Goal: Task Accomplishment & Management: Use online tool/utility

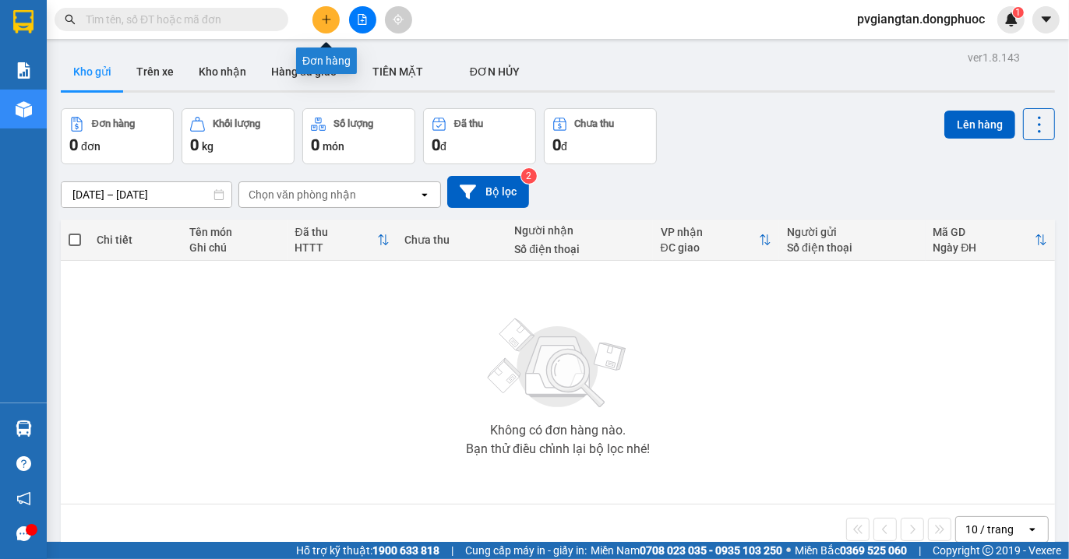
click at [324, 10] on button at bounding box center [325, 19] width 27 height 27
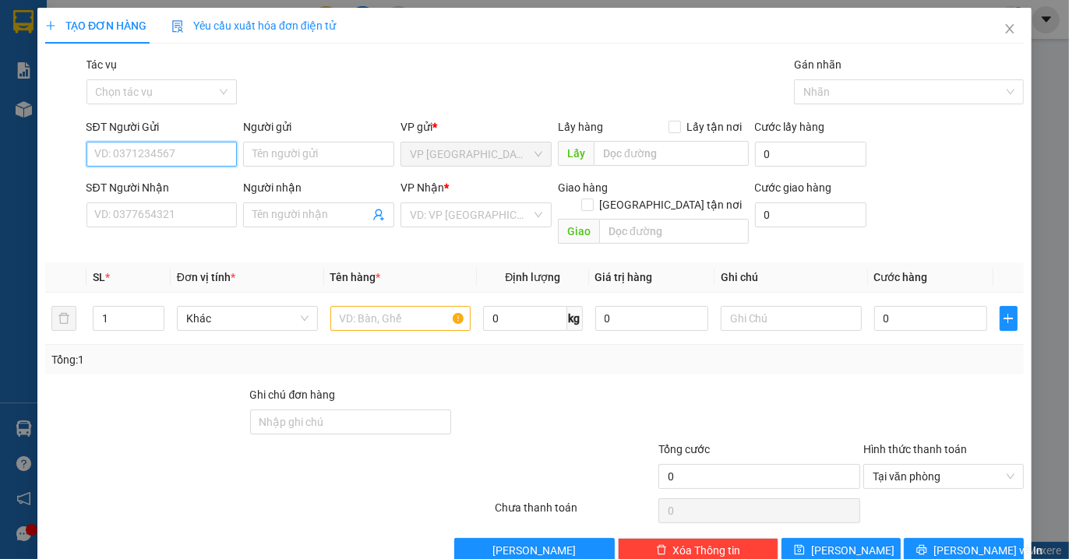
click at [167, 153] on input "SĐT Người Gửi" at bounding box center [161, 154] width 151 height 25
type input "09836349457"
click at [198, 216] on input "SĐT Người Nhận" at bounding box center [161, 215] width 151 height 25
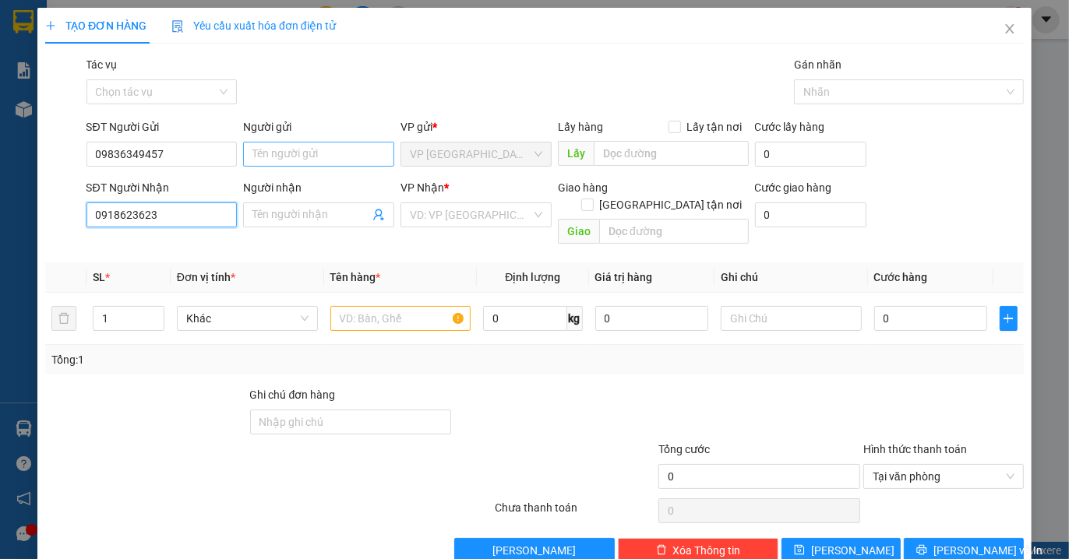
type input "0918623623"
click at [266, 164] on input "Người gửi" at bounding box center [318, 154] width 151 height 25
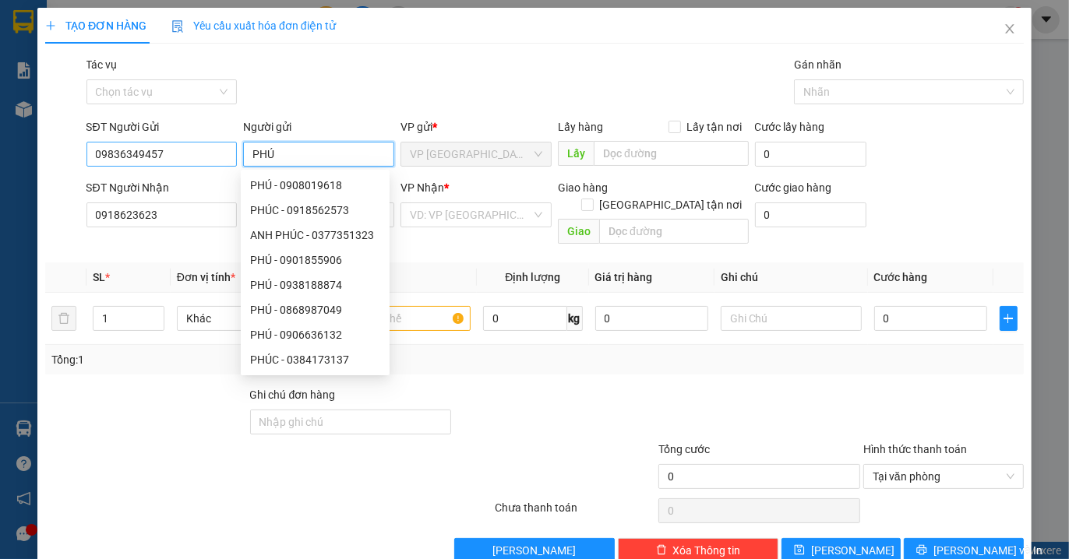
type input "PHÚ"
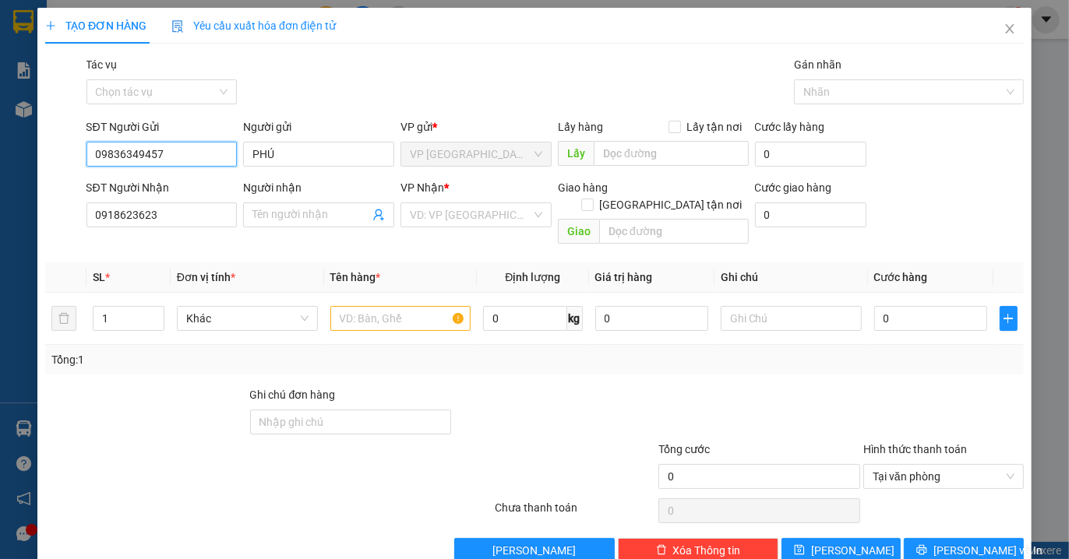
drag, startPoint x: 168, startPoint y: 152, endPoint x: 58, endPoint y: 182, distance: 113.8
click at [58, 182] on form "SĐT Người Gửi 09836349457 09836349457 Người gửi PHÚ VP gửi * VP [GEOGRAPHIC_DAT…" at bounding box center [534, 184] width 978 height 132
type input "0983349457"
click at [174, 191] on div "0983349457 - PHÚ" at bounding box center [159, 185] width 130 height 17
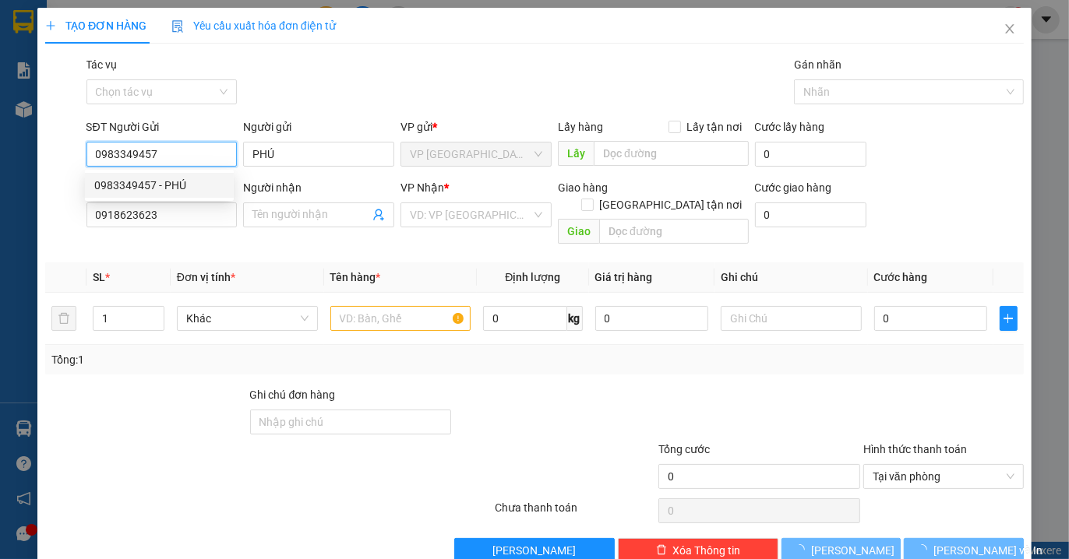
type input "20.000"
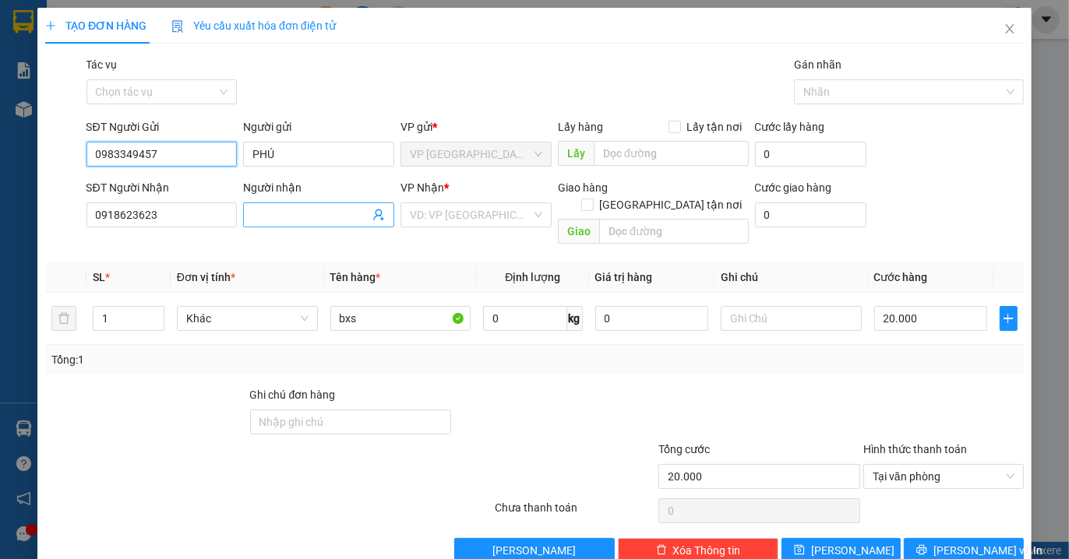
type input "0983349457"
click at [277, 216] on input "Người nhận" at bounding box center [310, 214] width 117 height 17
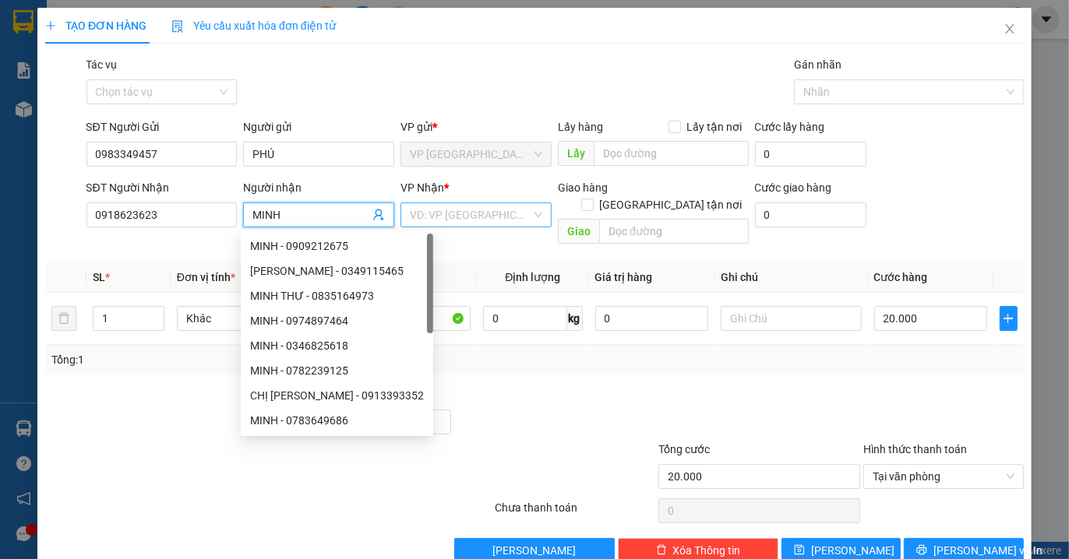
type input "MINH"
click at [426, 213] on input "search" at bounding box center [471, 214] width 122 height 23
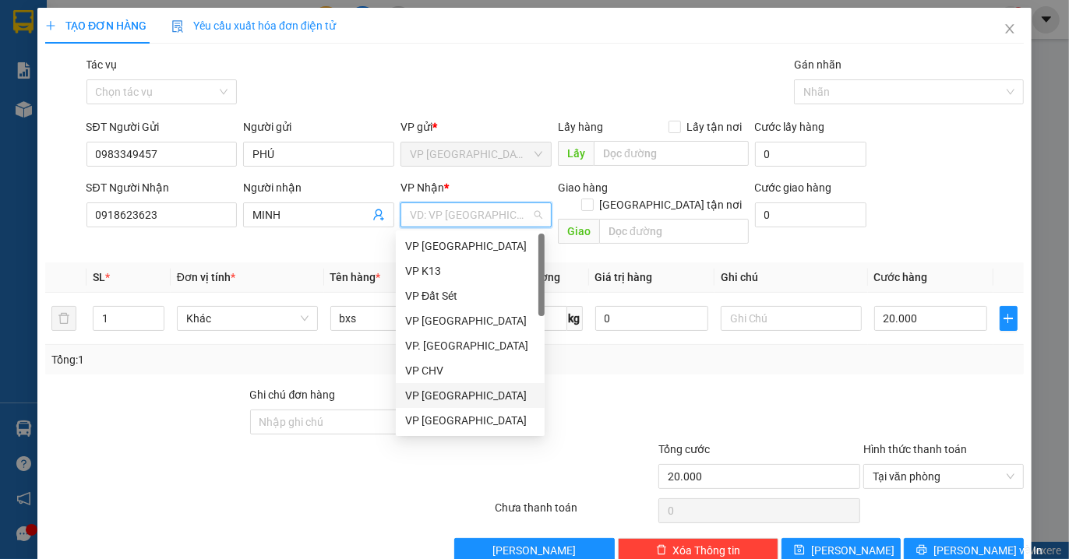
click at [462, 398] on div "VP [GEOGRAPHIC_DATA]" at bounding box center [470, 395] width 130 height 17
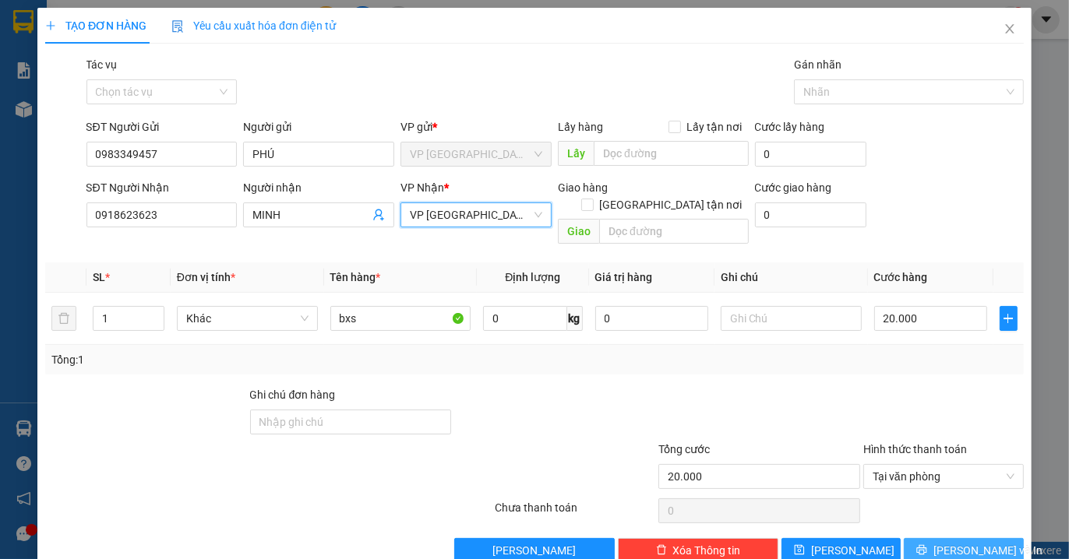
click at [970, 542] on span "[PERSON_NAME] và In" at bounding box center [987, 550] width 109 height 17
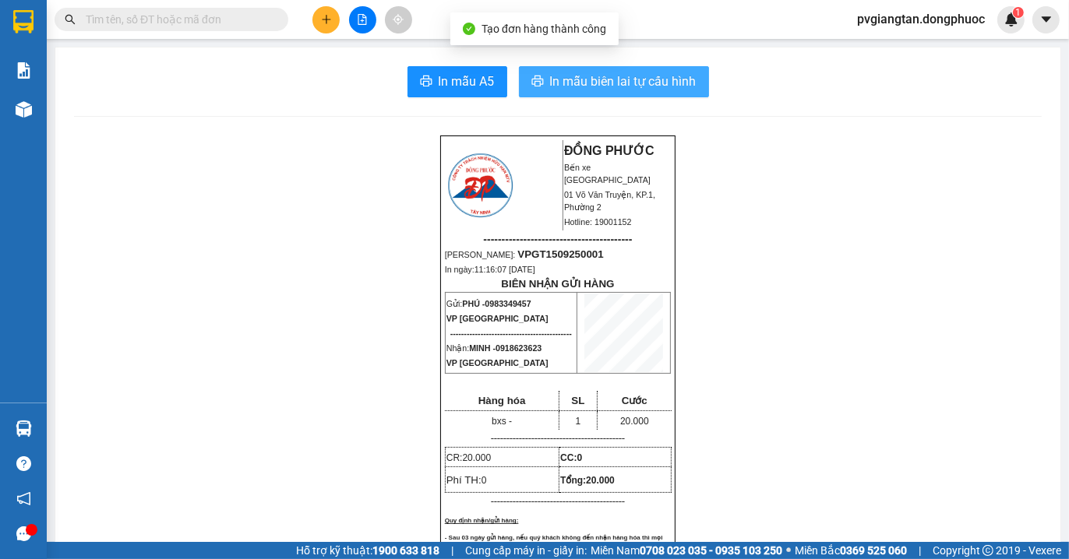
click at [593, 86] on span "In mẫu biên lai tự cấu hình" at bounding box center [623, 81] width 146 height 19
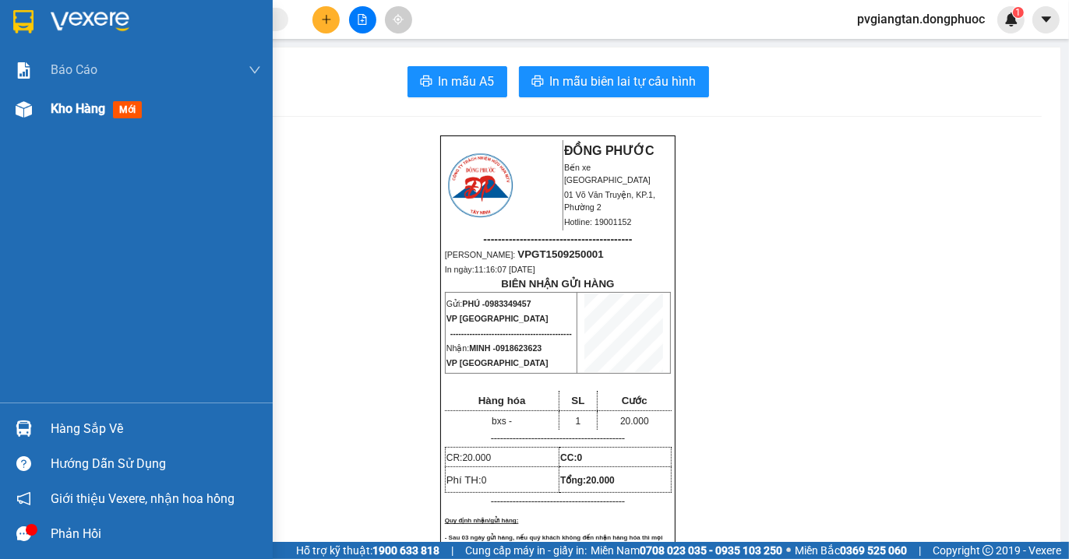
click at [76, 111] on span "Kho hàng" at bounding box center [78, 108] width 55 height 15
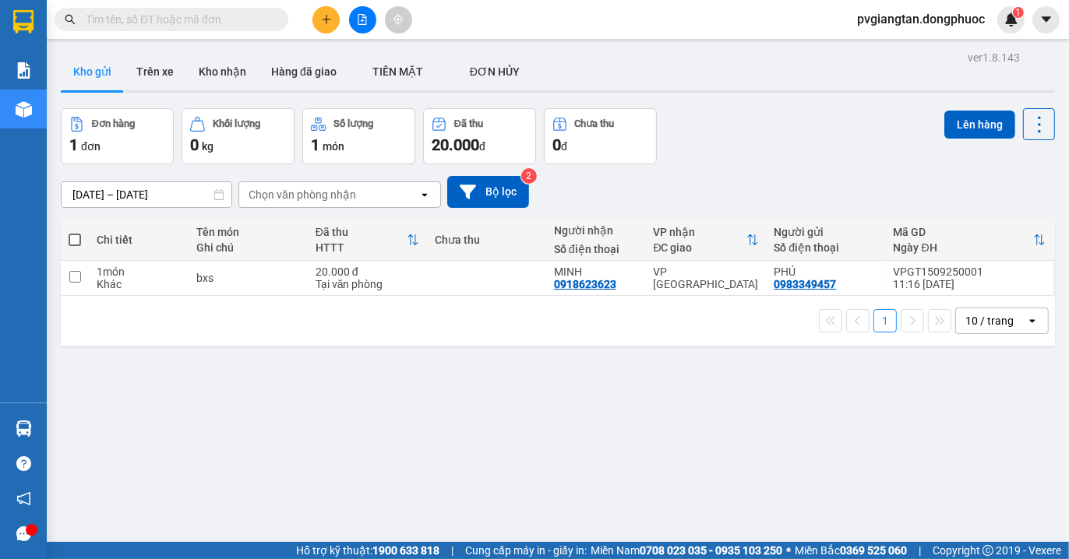
click at [668, 229] on div "VP nhận" at bounding box center [700, 232] width 93 height 12
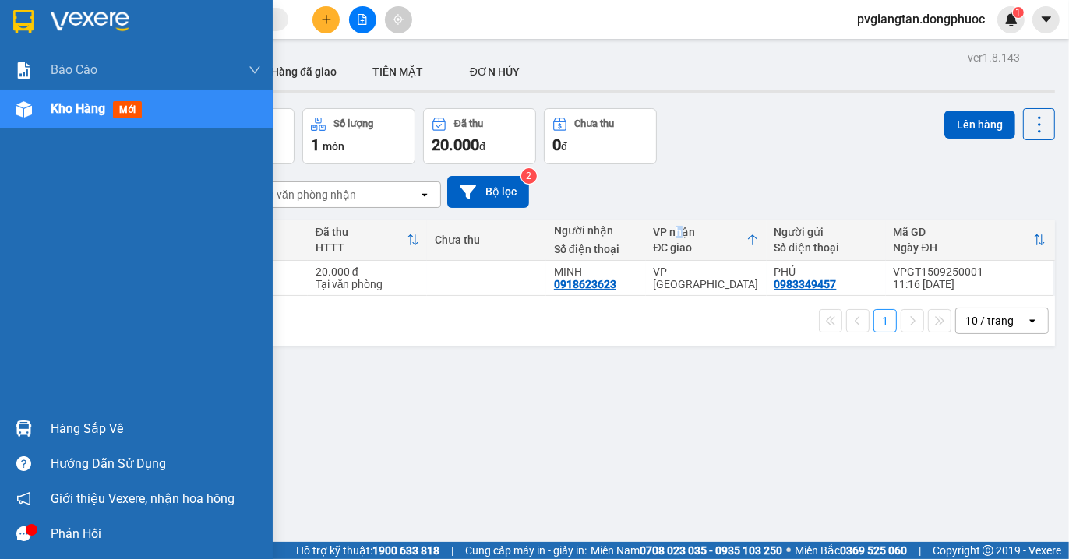
click at [62, 116] on span "Kho hàng" at bounding box center [78, 108] width 55 height 15
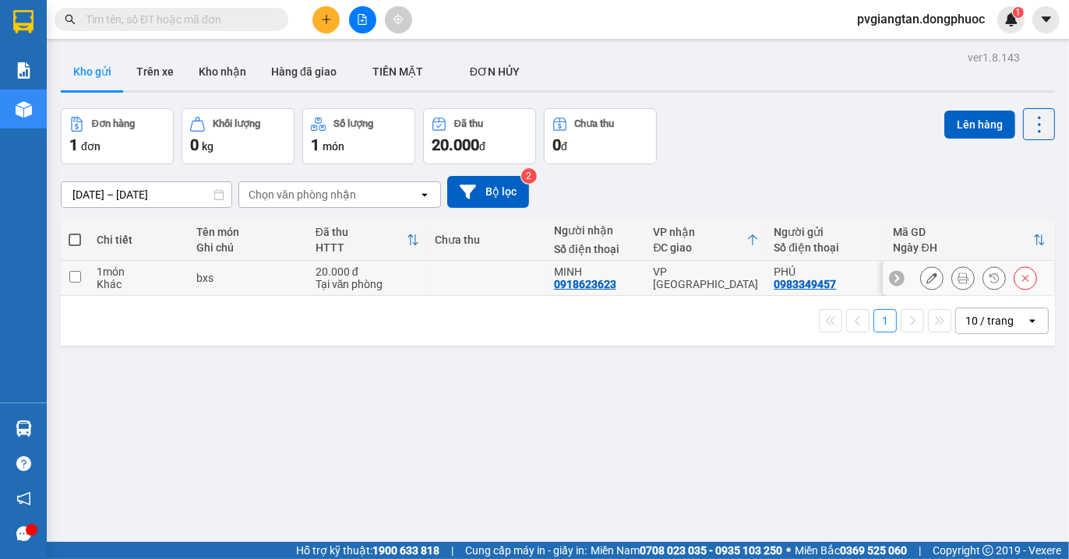
click at [220, 277] on div "bxs" at bounding box center [248, 278] width 104 height 12
checkbox input "true"
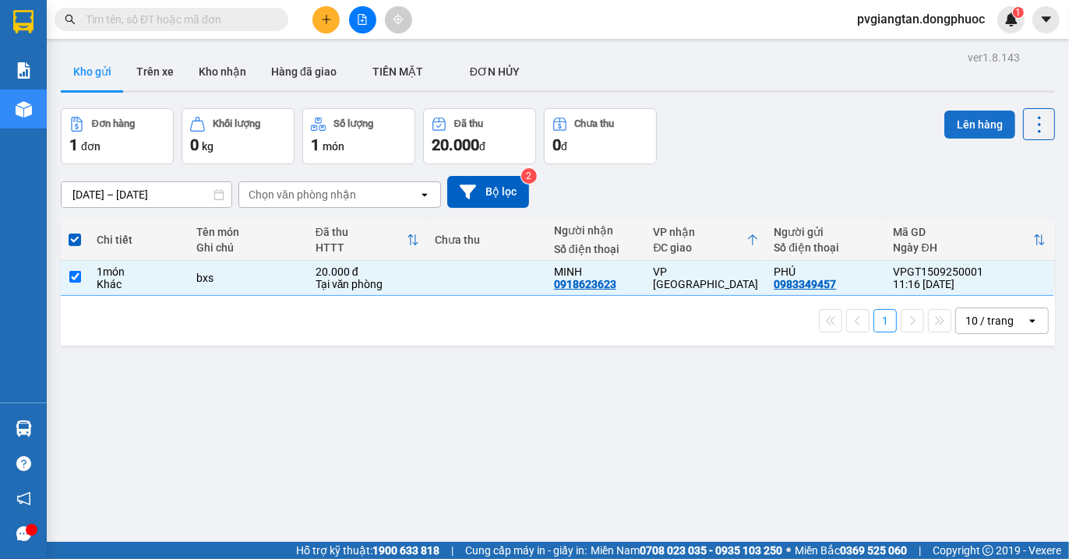
click at [960, 126] on button "Lên hàng" at bounding box center [979, 125] width 71 height 28
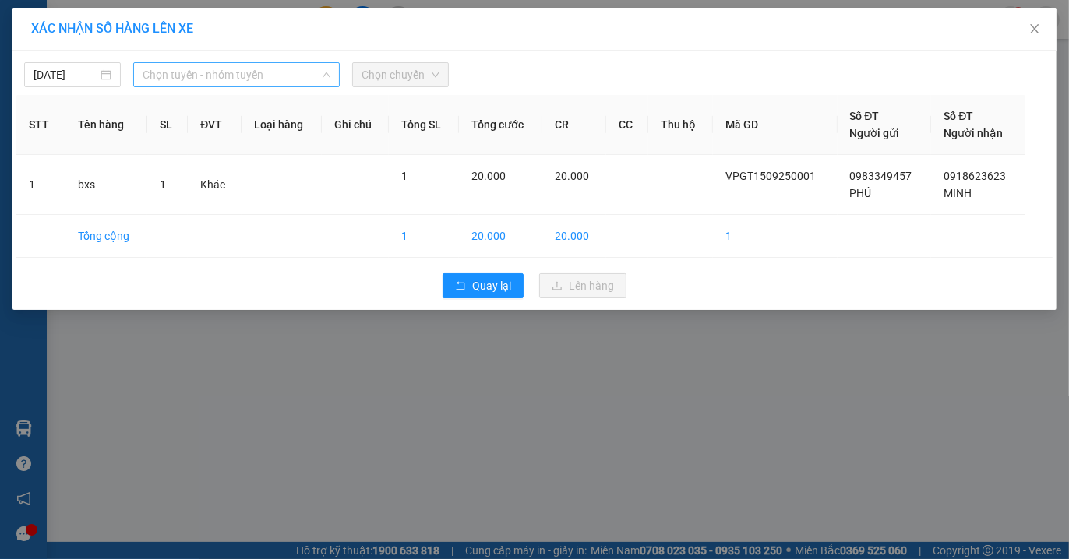
click at [266, 72] on span "Chọn tuyến - nhóm tuyến" at bounding box center [237, 74] width 188 height 23
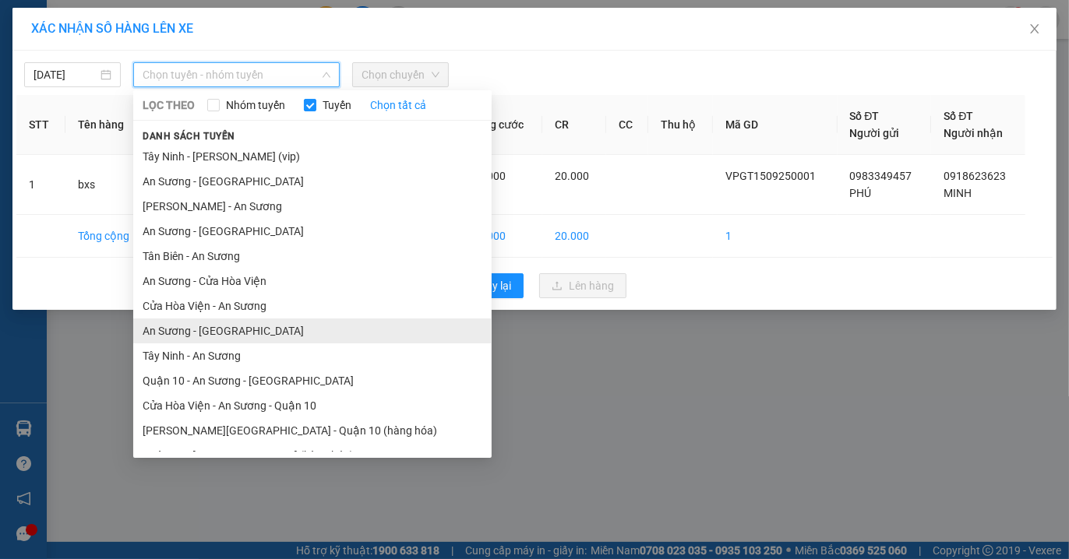
click at [220, 330] on li "An Sương - [GEOGRAPHIC_DATA]" at bounding box center [312, 331] width 358 height 25
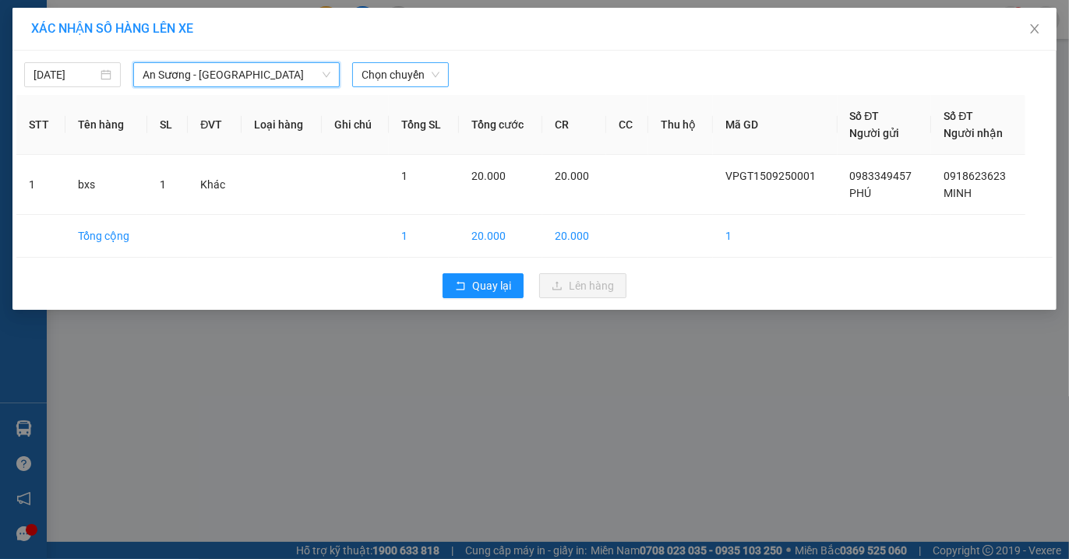
click at [421, 76] on span "Chọn chuyến" at bounding box center [400, 74] width 78 height 23
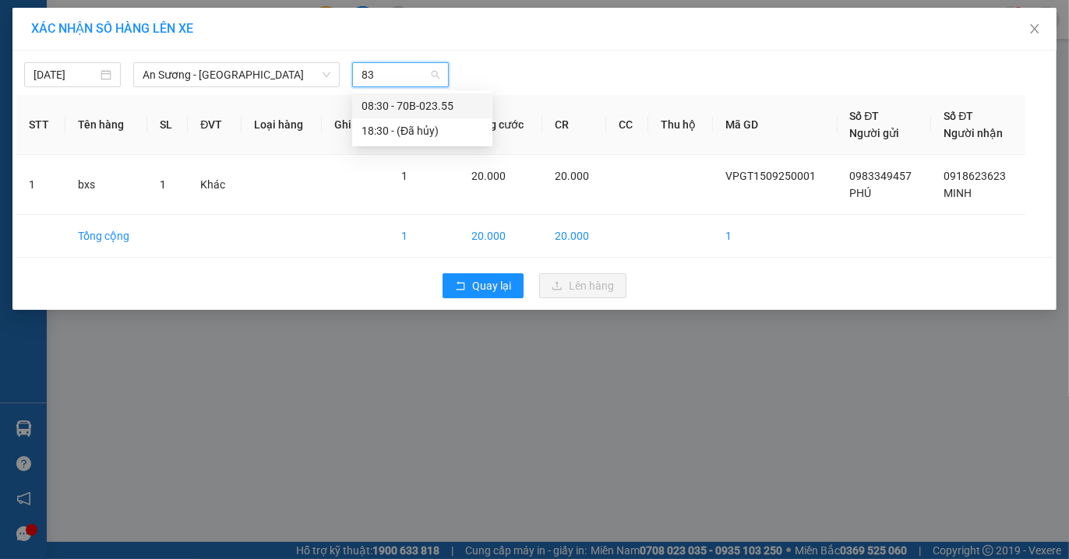
type input "8"
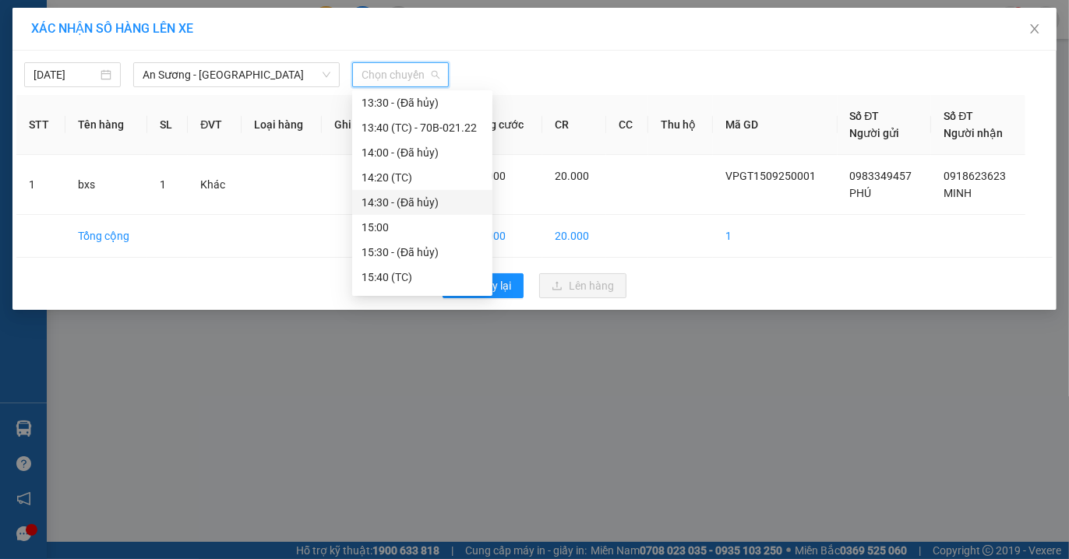
scroll to position [278, 0]
click at [270, 86] on div "An Sương - [GEOGRAPHIC_DATA]" at bounding box center [236, 74] width 206 height 25
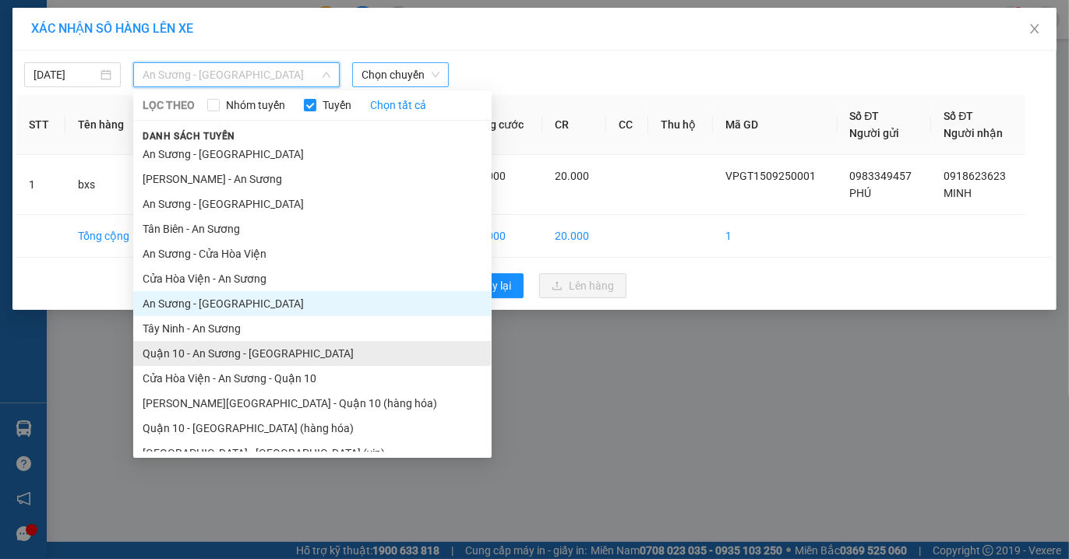
scroll to position [41, 0]
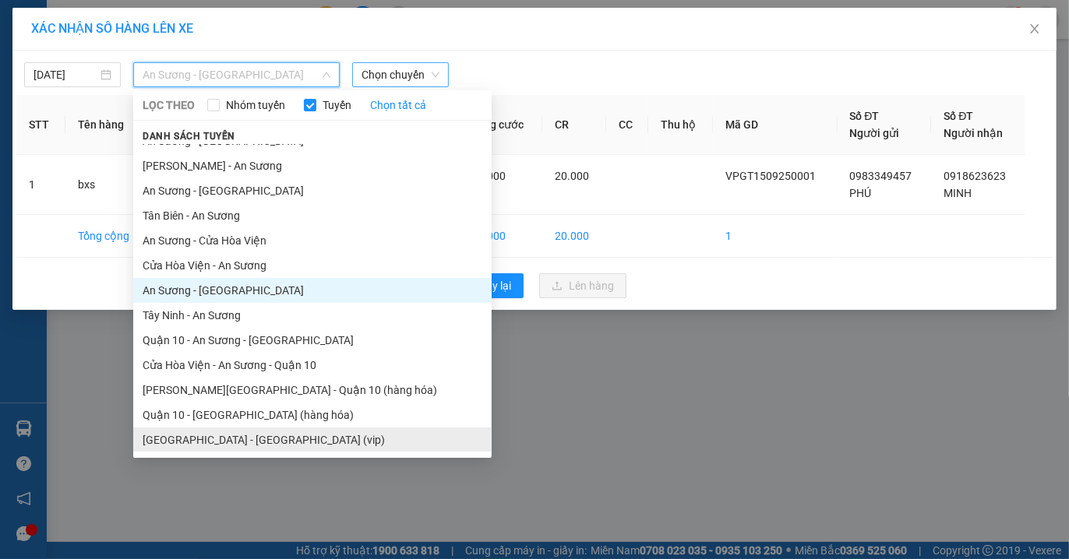
click at [220, 438] on li "[GEOGRAPHIC_DATA] - [GEOGRAPHIC_DATA] (vip)" at bounding box center [312, 440] width 358 height 25
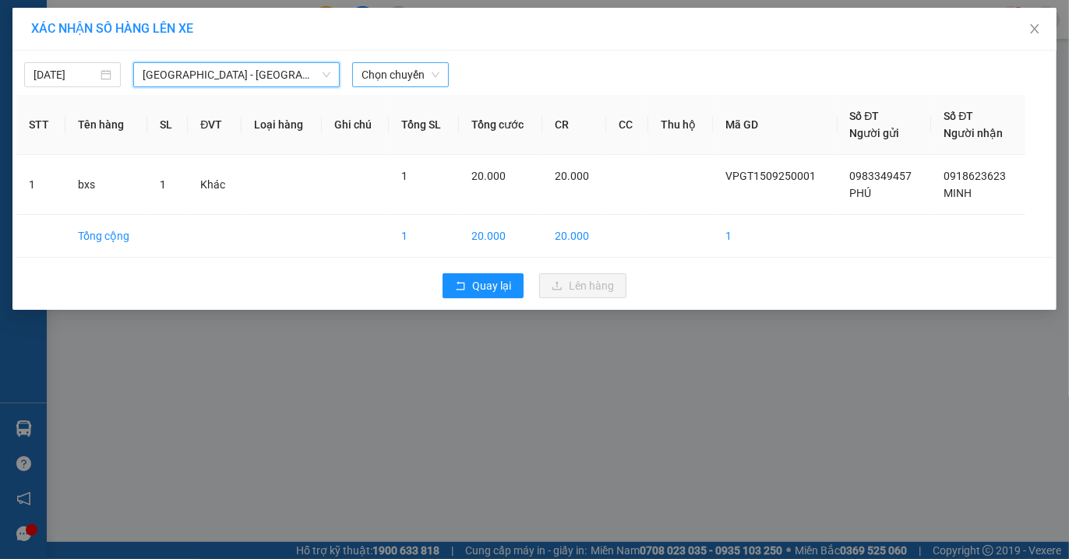
click at [423, 79] on span "Chọn chuyến" at bounding box center [400, 74] width 78 height 23
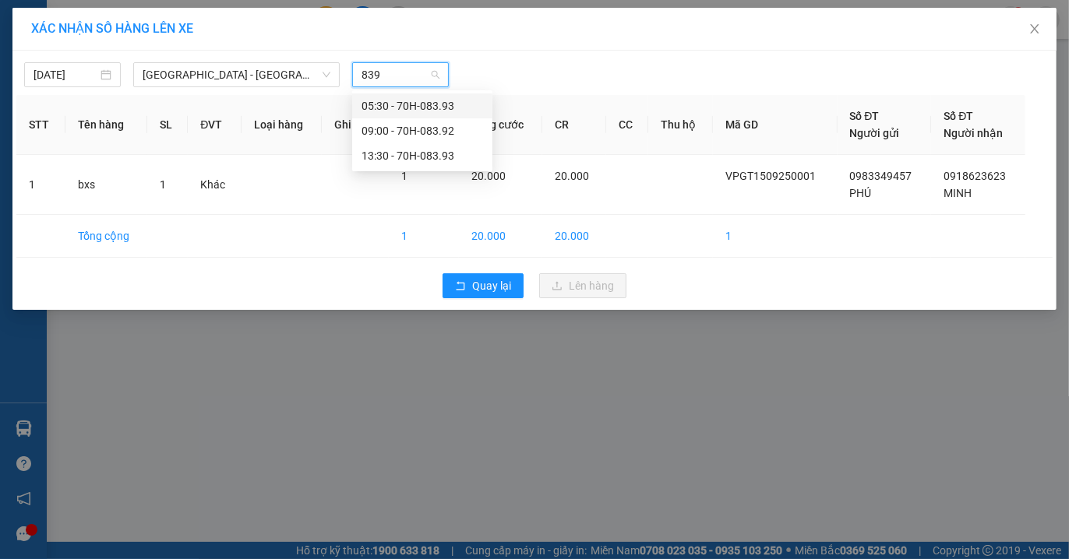
type input "8392"
click at [398, 111] on div "09:00 - 70H-083.92" at bounding box center [422, 105] width 122 height 17
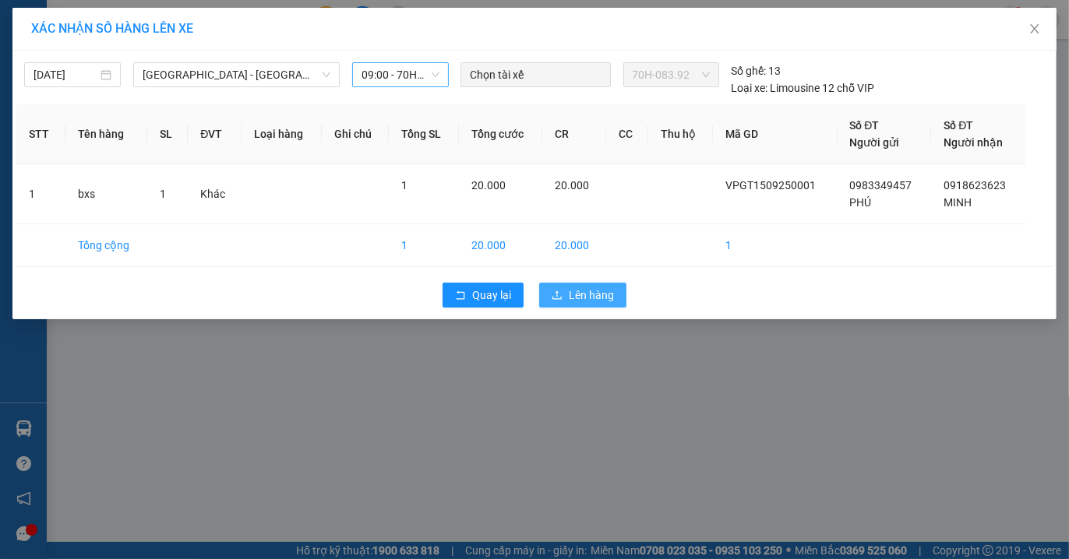
click at [580, 290] on span "Lên hàng" at bounding box center [591, 295] width 45 height 17
